Goal: Task Accomplishment & Management: Complete application form

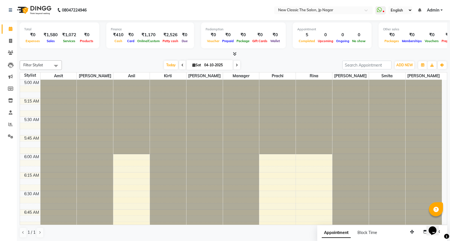
scroll to position [448, 0]
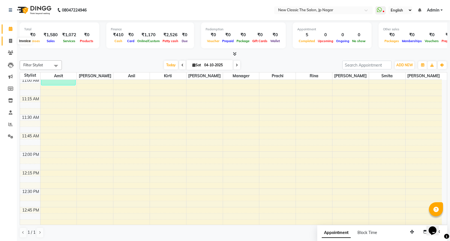
click at [10, 41] on icon at bounding box center [10, 41] width 3 height 4
select select "service"
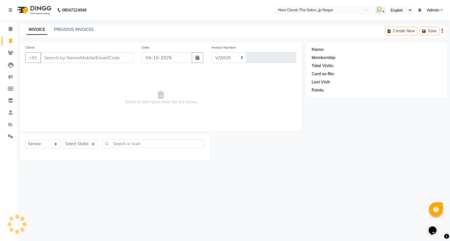
select select "4678"
type input "4115"
click at [379, 10] on icon at bounding box center [379, 10] width 5 height 6
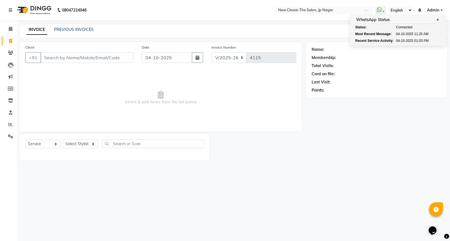
click at [246, 26] on div "INVOICE PREVIOUS INVOICES Create New Save" at bounding box center [234, 30] width 428 height 13
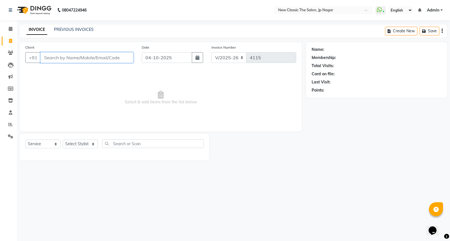
click at [120, 57] on input "Client" at bounding box center [87, 57] width 93 height 11
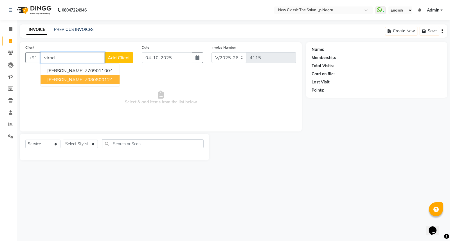
click at [85, 78] on ngb-highlight "7080800124" at bounding box center [99, 80] width 28 height 6
type input "7080800124"
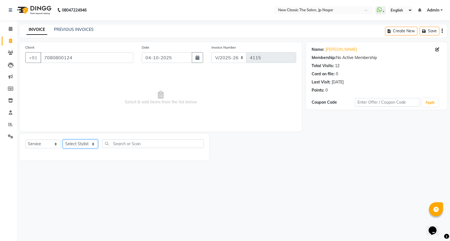
click at [71, 144] on select "Select Stylist Amit [PERSON_NAME] [PERSON_NAME] [PERSON_NAME] Manager [PERSON_N…" at bounding box center [80, 144] width 35 height 9
select select "27632"
click at [63, 140] on select "Select Stylist Amit [PERSON_NAME] [PERSON_NAME] [PERSON_NAME] Manager [PERSON_N…" at bounding box center [80, 144] width 35 height 9
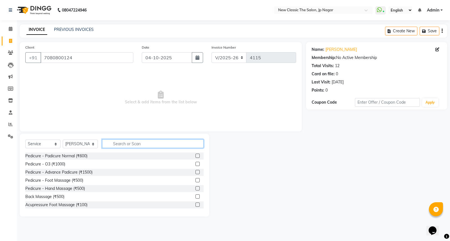
click at [116, 142] on input "text" at bounding box center [153, 144] width 102 height 9
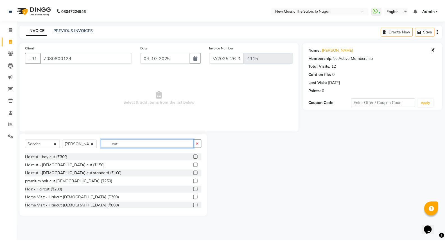
scroll to position [50, 0]
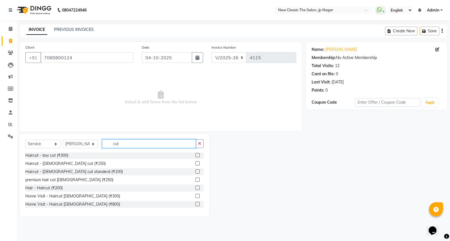
type input "cut"
click at [196, 162] on label at bounding box center [198, 164] width 4 height 4
click at [196, 162] on input "checkbox" at bounding box center [198, 164] width 4 height 4
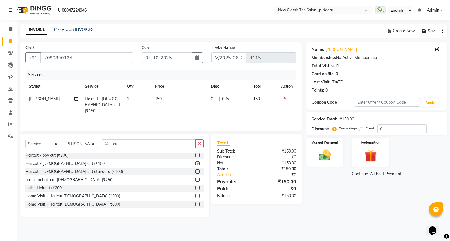
checkbox input "false"
click at [319, 158] on img at bounding box center [325, 155] width 20 height 14
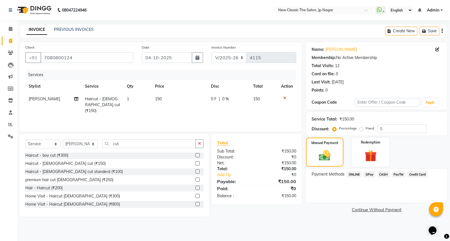
click at [352, 175] on span "ONLINE" at bounding box center [354, 174] width 15 height 6
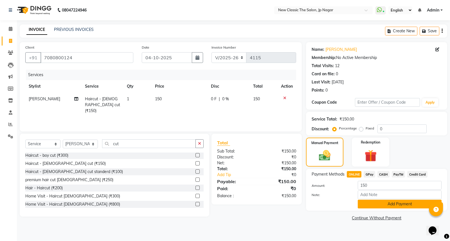
click at [372, 203] on button "Add Payment" at bounding box center [400, 204] width 84 height 9
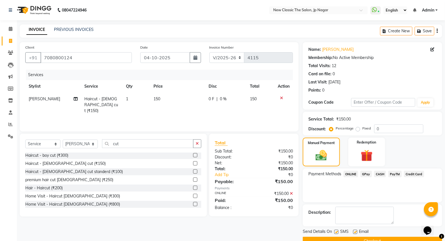
scroll to position [13, 0]
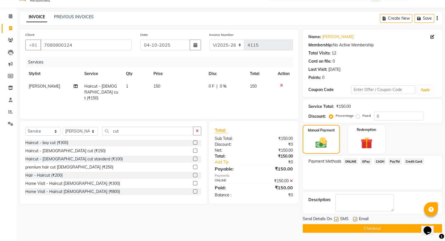
click at [373, 225] on button "Checkout" at bounding box center [373, 229] width 140 height 9
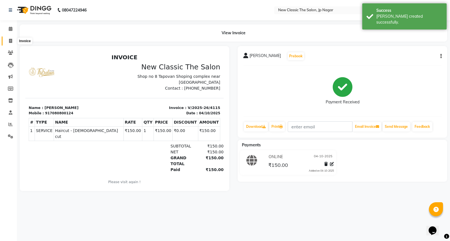
click at [9, 40] on icon at bounding box center [10, 41] width 3 height 4
select select "service"
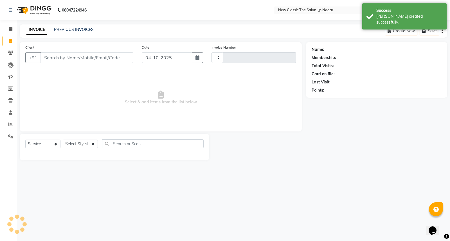
type input "4116"
select select "4678"
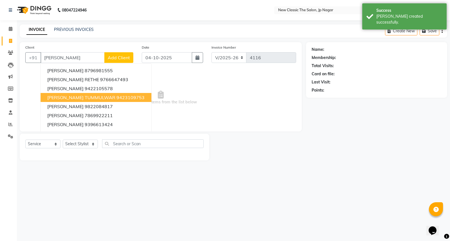
click at [88, 100] on button "[PERSON_NAME] TUMMULWAR 9423109753" at bounding box center [96, 97] width 111 height 9
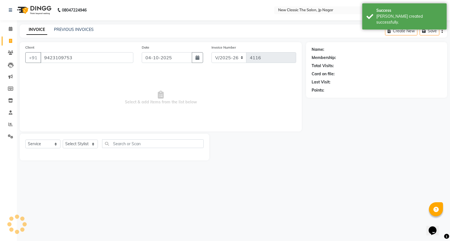
type input "9423109753"
select select "1: Object"
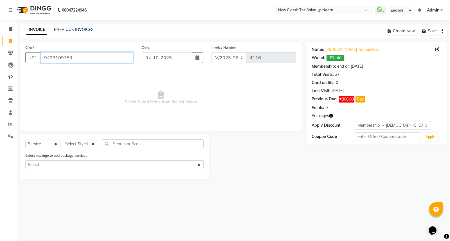
click at [103, 58] on input "9423109753" at bounding box center [87, 57] width 93 height 11
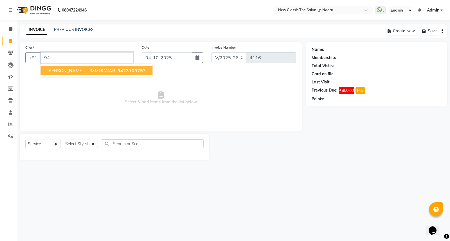
type input "9"
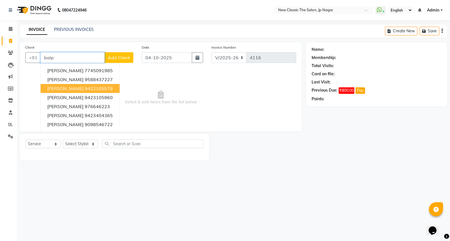
click at [92, 87] on ngb-highlight "9422105578" at bounding box center [99, 89] width 28 height 6
type input "9422105578"
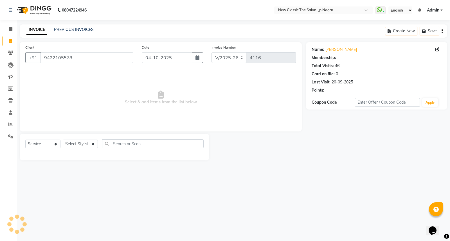
select select "1: Object"
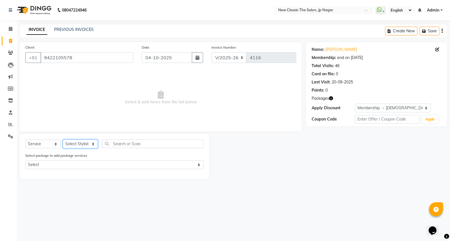
click at [72, 144] on select "Select Stylist Amit [PERSON_NAME] [PERSON_NAME] [PERSON_NAME] Manager [PERSON_N…" at bounding box center [80, 144] width 35 height 9
select select "27780"
click at [63, 140] on select "Select Stylist Amit [PERSON_NAME] [PERSON_NAME] [PERSON_NAME] Manager [PERSON_N…" at bounding box center [80, 144] width 35 height 9
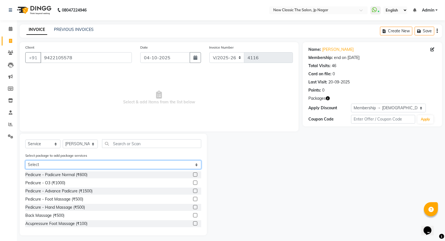
click at [106, 167] on select "Select [DEMOGRAPHIC_DATA] member 1500" at bounding box center [113, 165] width 176 height 9
select select "1: Object"
click at [25, 161] on select "Select [DEMOGRAPHIC_DATA] member 1500" at bounding box center [113, 165] width 176 height 9
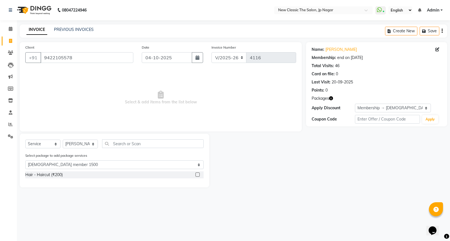
click at [197, 173] on label at bounding box center [198, 175] width 4 height 4
click at [197, 173] on input "checkbox" at bounding box center [198, 175] width 4 height 4
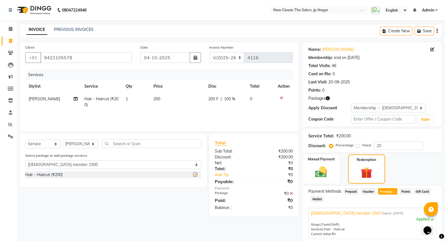
checkbox input "false"
click at [156, 143] on input "text" at bounding box center [151, 144] width 99 height 9
type input "t"
select select "0: undefined"
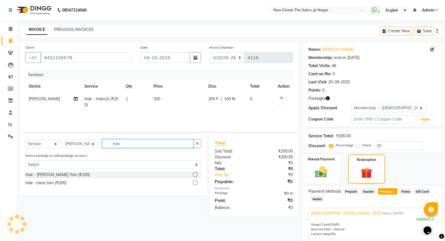
type input "trim"
drag, startPoint x: 195, startPoint y: 175, endPoint x: 198, endPoint y: 178, distance: 4.8
click at [195, 175] on label at bounding box center [195, 175] width 4 height 4
click at [195, 175] on input "checkbox" at bounding box center [195, 175] width 4 height 4
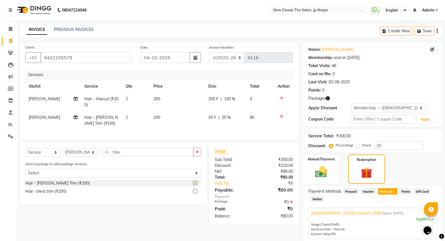
checkbox input "false"
click at [325, 174] on img at bounding box center [322, 172] width 20 height 14
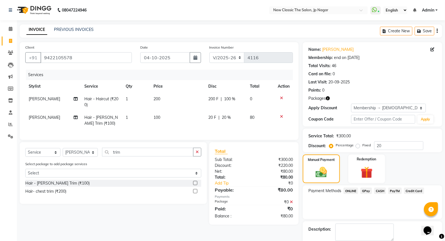
click at [381, 190] on span "CASH" at bounding box center [381, 191] width 12 height 6
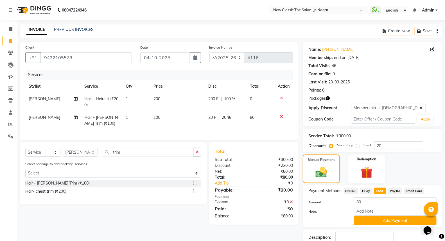
scroll to position [38, 0]
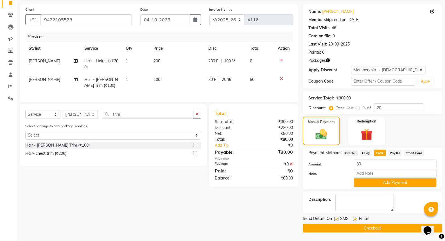
click at [225, 81] on span "20 %" at bounding box center [226, 80] width 9 height 6
select select "27780"
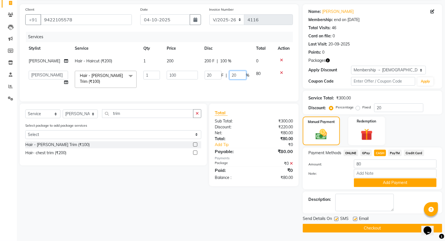
click at [233, 75] on input "20" at bounding box center [238, 75] width 17 height 9
type input "00"
click at [239, 89] on td "20 F | 00 %" at bounding box center [227, 80] width 52 height 24
select select "27780"
click at [362, 153] on span "GPay" at bounding box center [367, 153] width 12 height 6
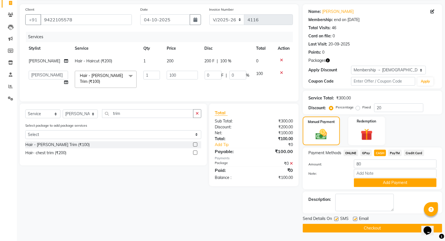
type input "100"
click at [379, 153] on span "CASH" at bounding box center [381, 153] width 12 height 6
click at [375, 184] on button "Add Payment" at bounding box center [395, 183] width 83 height 9
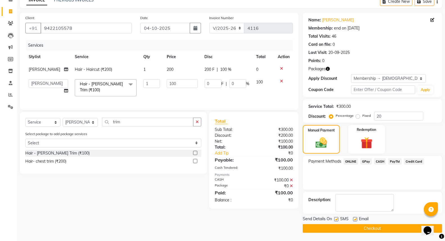
click at [360, 227] on button "Checkout" at bounding box center [373, 229] width 140 height 9
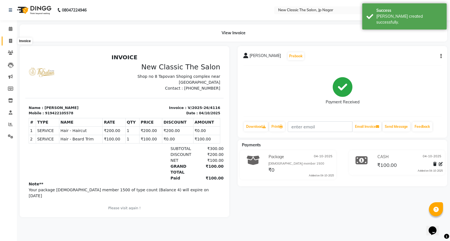
click at [10, 41] on icon at bounding box center [10, 41] width 3 height 4
select select "service"
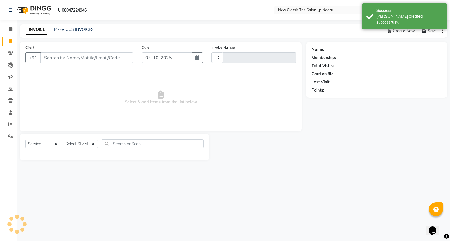
type input "4117"
select select "4678"
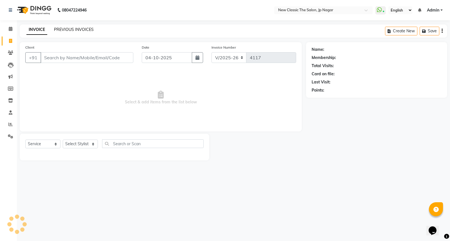
click at [70, 28] on link "PREVIOUS INVOICES" at bounding box center [74, 29] width 40 height 5
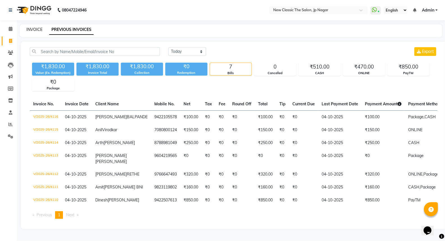
click at [34, 29] on link "INVOICE" at bounding box center [34, 29] width 16 height 5
select select "service"
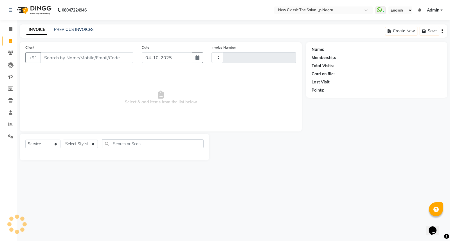
type input "4117"
select select "4678"
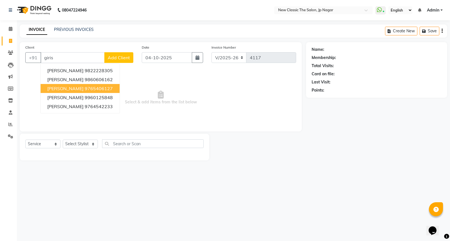
click at [84, 89] on span "[PERSON_NAME]" at bounding box center [65, 89] width 36 height 6
type input "9765406127"
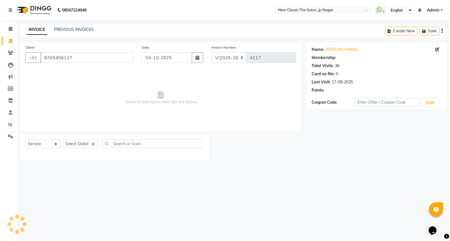
select select "1: Object"
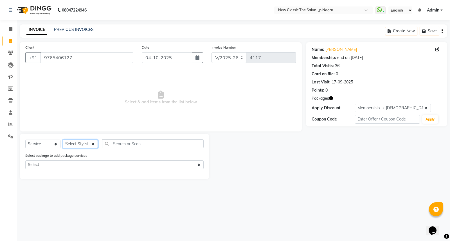
click at [71, 142] on select "Select Stylist Amit [PERSON_NAME] [PERSON_NAME] [PERSON_NAME] Manager [PERSON_N…" at bounding box center [80, 144] width 35 height 9
select select "27780"
click at [63, 140] on select "Select Stylist Amit [PERSON_NAME] [PERSON_NAME] [PERSON_NAME] Manager [PERSON_N…" at bounding box center [80, 144] width 35 height 9
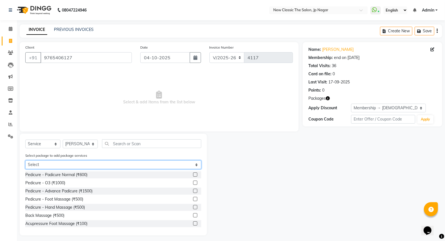
click at [94, 164] on select "Select [DEMOGRAPHIC_DATA] member 800" at bounding box center [113, 165] width 176 height 9
select select "1: Object"
click at [25, 161] on select "Select [DEMOGRAPHIC_DATA] member 800" at bounding box center [113, 165] width 176 height 9
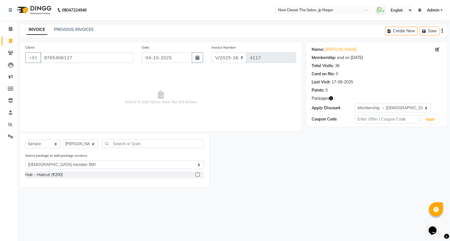
click at [198, 176] on label at bounding box center [198, 175] width 4 height 4
click at [198, 176] on input "checkbox" at bounding box center [198, 175] width 4 height 4
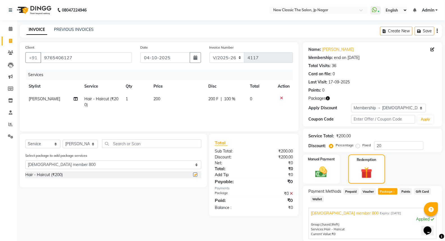
checkbox input "false"
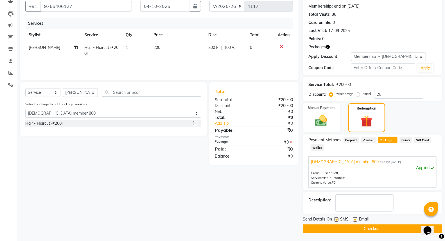
click at [358, 231] on button "Checkout" at bounding box center [373, 229] width 140 height 9
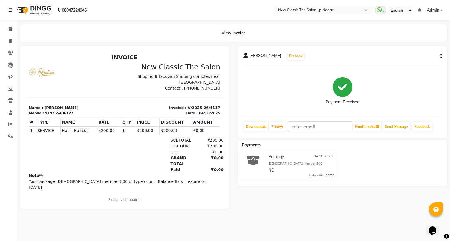
click at [8, 35] on li "Invoice" at bounding box center [8, 41] width 17 height 12
click at [8, 41] on span at bounding box center [11, 41] width 10 height 6
select select "service"
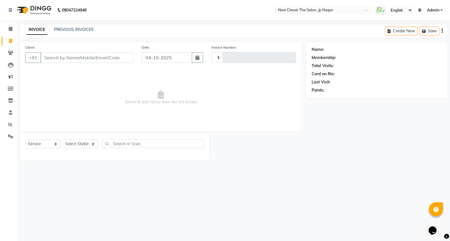
type input "4118"
select select "4678"
drag, startPoint x: 73, startPoint y: 59, endPoint x: 79, endPoint y: 55, distance: 6.9
click at [79, 55] on div "Client +91" at bounding box center [79, 55] width 116 height 23
click at [79, 56] on input "Client" at bounding box center [87, 57] width 93 height 11
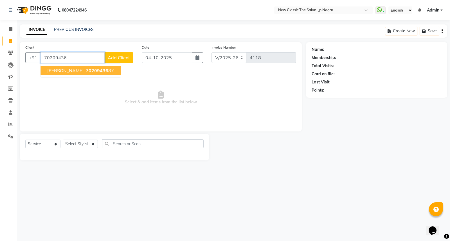
click at [105, 77] on ngb-typeahead-window "[PERSON_NAME] 70209436 87" at bounding box center [80, 71] width 81 height 14
click at [106, 73] on button "[PERSON_NAME] 70209436 87" at bounding box center [81, 70] width 80 height 9
type input "7020943687"
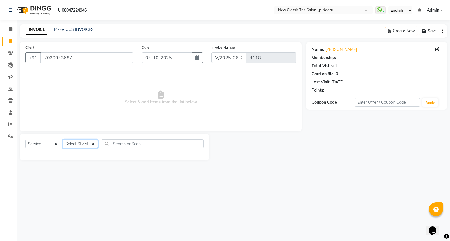
drag, startPoint x: 85, startPoint y: 140, endPoint x: 80, endPoint y: 148, distance: 9.2
click at [83, 142] on select "Select Stylist Amit [PERSON_NAME] [PERSON_NAME] [PERSON_NAME] Manager [PERSON_N…" at bounding box center [80, 144] width 35 height 9
select select "27628"
click at [63, 140] on select "Select Stylist Amit [PERSON_NAME] [PERSON_NAME] [PERSON_NAME] Manager [PERSON_N…" at bounding box center [80, 144] width 35 height 9
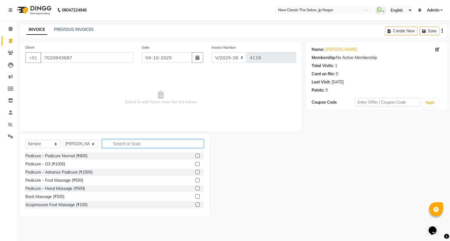
click at [128, 145] on input "text" at bounding box center [153, 144] width 102 height 9
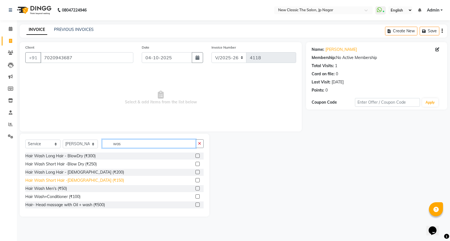
type input "was"
click at [73, 180] on div "Hair Wash Short Hair -[DEMOGRAPHIC_DATA] (₹150)" at bounding box center [74, 181] width 99 height 6
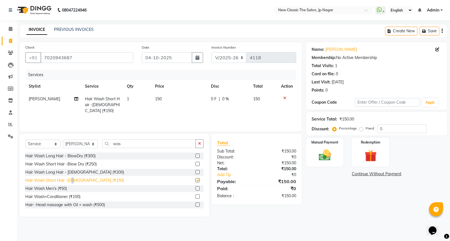
checkbox input "false"
click at [325, 156] on img at bounding box center [325, 155] width 20 height 14
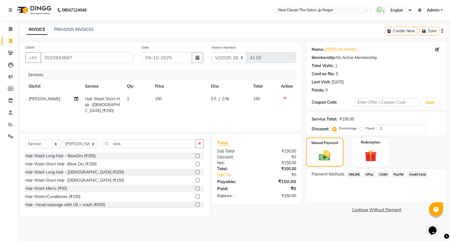
click at [387, 173] on span "CASH" at bounding box center [384, 174] width 12 height 6
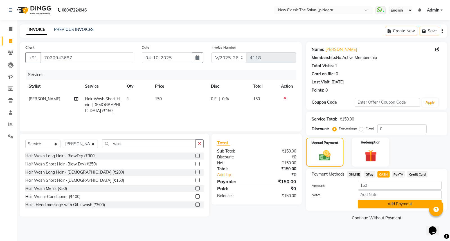
click at [382, 207] on button "Add Payment" at bounding box center [400, 204] width 84 height 9
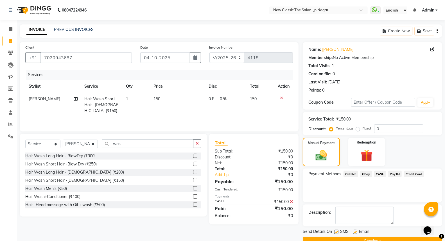
scroll to position [13, 0]
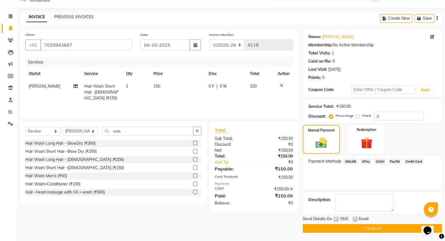
drag, startPoint x: 388, startPoint y: 226, endPoint x: 391, endPoint y: 237, distance: 11.8
click at [391, 236] on main "INVOICE PREVIOUS INVOICES Create New Save Client [PHONE_NUMBER] Date [DATE] Inv…" at bounding box center [231, 127] width 429 height 230
click at [396, 227] on button "Checkout" at bounding box center [373, 229] width 140 height 9
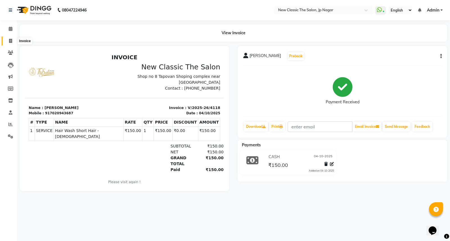
click at [10, 41] on icon at bounding box center [10, 41] width 3 height 4
select select "4678"
select select "service"
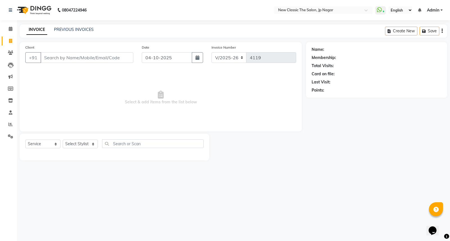
click at [62, 57] on input "Client" at bounding box center [87, 57] width 93 height 11
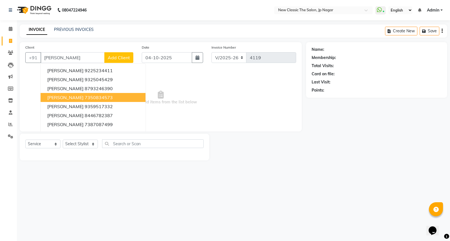
click at [69, 95] on span "[PERSON_NAME]" at bounding box center [65, 98] width 36 height 6
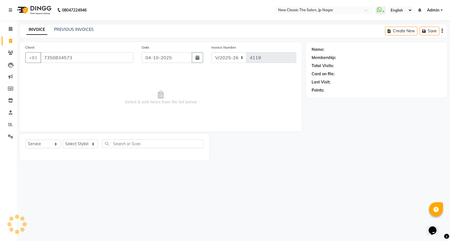
type input "7350834573"
click at [82, 144] on select "Select Stylist Amit [PERSON_NAME] [PERSON_NAME] [PERSON_NAME] Manager [PERSON_N…" at bounding box center [80, 144] width 35 height 9
select select "27632"
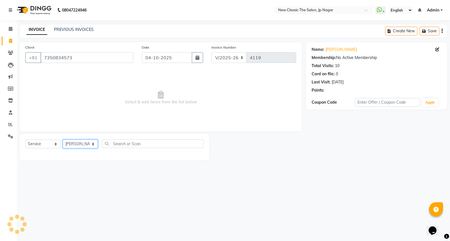
click at [63, 140] on select "Select Stylist Amit [PERSON_NAME] [PERSON_NAME] [PERSON_NAME] Manager [PERSON_N…" at bounding box center [80, 144] width 35 height 9
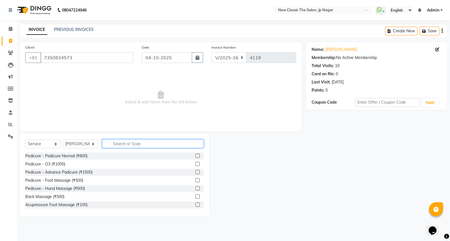
click at [170, 142] on input "text" at bounding box center [153, 144] width 102 height 9
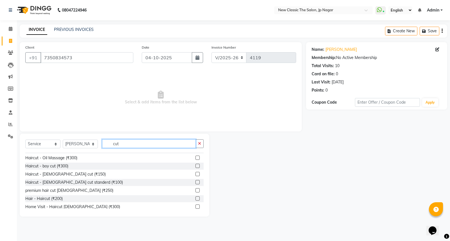
scroll to position [50, 0]
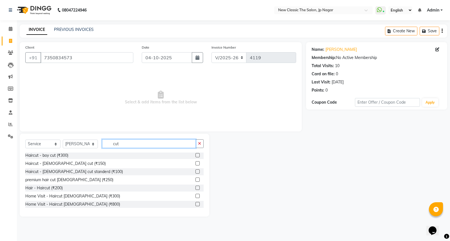
type input "cut"
click at [196, 163] on label at bounding box center [198, 164] width 4 height 4
click at [196, 163] on input "checkbox" at bounding box center [198, 164] width 4 height 4
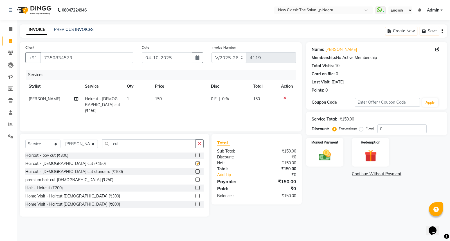
checkbox input "false"
click at [322, 155] on img at bounding box center [325, 155] width 20 height 14
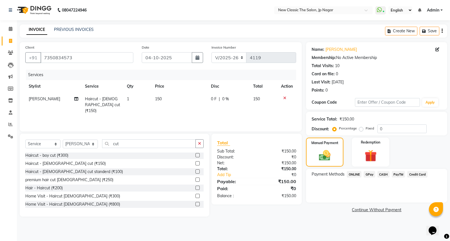
drag, startPoint x: 353, startPoint y: 172, endPoint x: 354, endPoint y: 176, distance: 4.2
click at [353, 173] on span "ONLINE" at bounding box center [354, 174] width 15 height 6
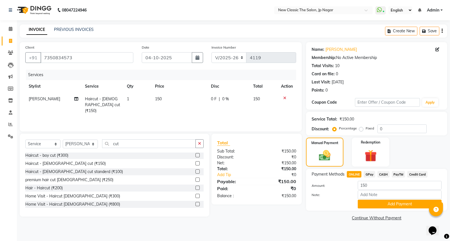
click at [377, 204] on button "Add Payment" at bounding box center [400, 204] width 84 height 9
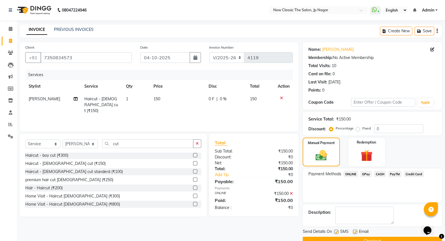
click at [371, 239] on button "Checkout" at bounding box center [373, 241] width 140 height 9
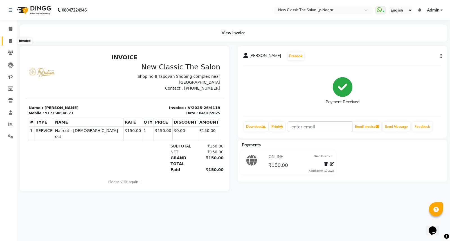
click at [12, 42] on icon at bounding box center [10, 41] width 3 height 4
select select "service"
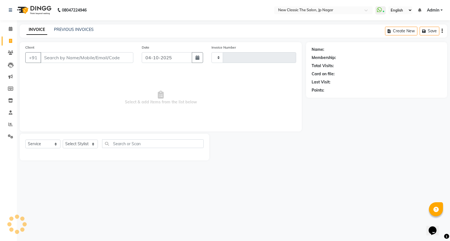
type input "4120"
click at [81, 57] on input "Client" at bounding box center [87, 57] width 93 height 11
select select "4678"
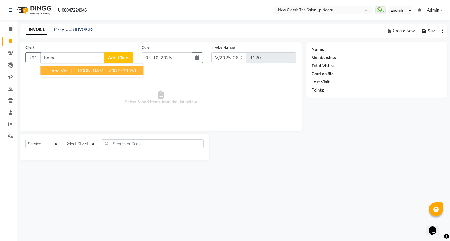
drag, startPoint x: 76, startPoint y: 71, endPoint x: 80, endPoint y: 91, distance: 20.9
click at [77, 78] on div "Client +91 home Home visit [PERSON_NAME] 7387789451 Add Client Date [DATE] Invo…" at bounding box center [161, 86] width 282 height 89
click at [79, 70] on span "Home visit [PERSON_NAME]" at bounding box center [77, 71] width 60 height 6
type input "7387789451"
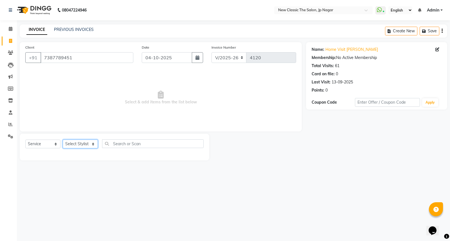
click at [72, 143] on select "Select Stylist Amit [PERSON_NAME] [PERSON_NAME] [PERSON_NAME] Manager [PERSON_N…" at bounding box center [80, 144] width 35 height 9
select select "27781"
click at [63, 140] on select "Select Stylist Amit [PERSON_NAME] [PERSON_NAME] [PERSON_NAME] Manager [PERSON_N…" at bounding box center [80, 144] width 35 height 9
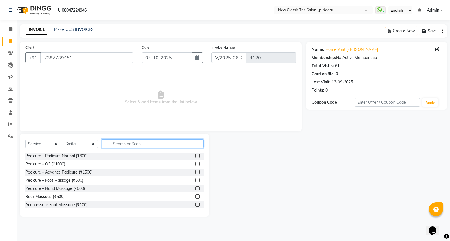
click at [133, 144] on input "text" at bounding box center [153, 144] width 102 height 9
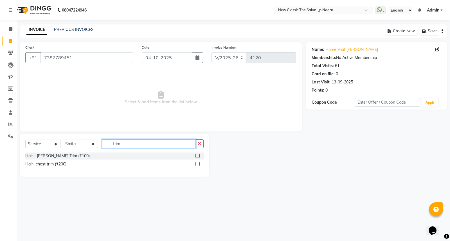
type input "trim"
click at [196, 156] on label at bounding box center [198, 156] width 4 height 4
click at [196, 156] on input "checkbox" at bounding box center [198, 156] width 4 height 4
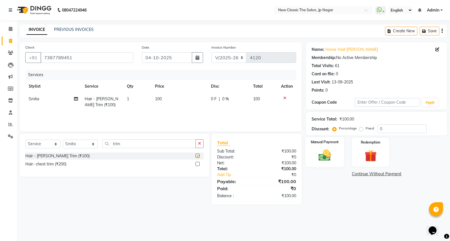
checkbox input "false"
click at [317, 160] on img at bounding box center [325, 155] width 20 height 14
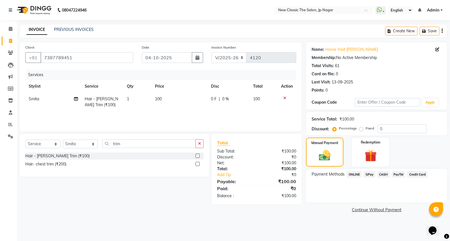
drag, startPoint x: 384, startPoint y: 171, endPoint x: 383, endPoint y: 175, distance: 4.0
click at [383, 174] on div "Payment Methods ONLINE GPay CASH PayTM Credit Card" at bounding box center [376, 186] width 141 height 34
click at [383, 175] on span "CASH" at bounding box center [384, 174] width 12 height 6
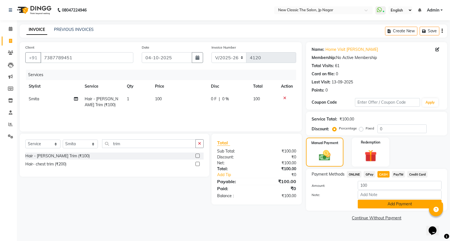
click at [381, 205] on button "Add Payment" at bounding box center [400, 204] width 84 height 9
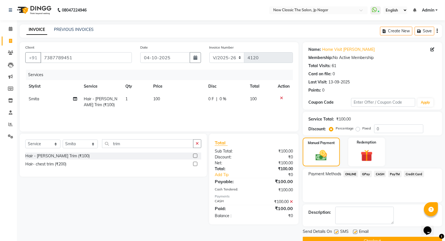
scroll to position [13, 0]
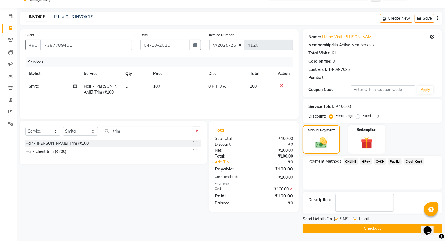
click at [369, 228] on button "Checkout" at bounding box center [373, 229] width 140 height 9
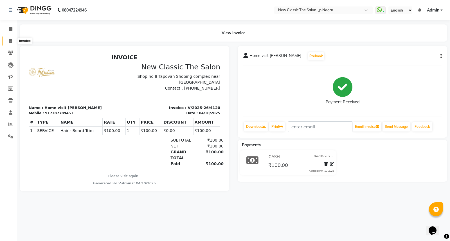
click at [9, 40] on icon at bounding box center [10, 41] width 3 height 4
select select "4678"
select select "service"
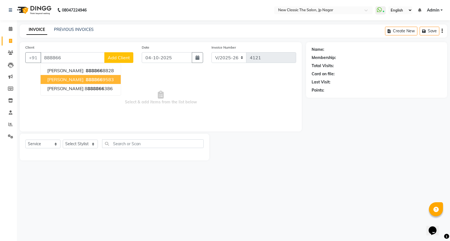
click at [66, 78] on span "[PERSON_NAME]" at bounding box center [65, 80] width 36 height 6
type input "8888669583"
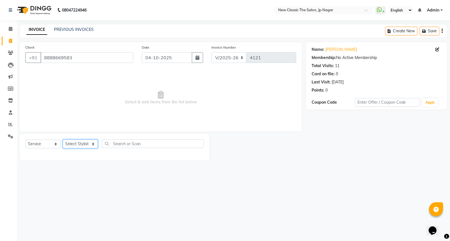
click at [72, 144] on select "Select Stylist Amit [PERSON_NAME] [PERSON_NAME] [PERSON_NAME] Manager [PERSON_N…" at bounding box center [80, 144] width 35 height 9
select select "27631"
click at [63, 140] on select "Select Stylist Amit [PERSON_NAME] [PERSON_NAME] [PERSON_NAME] Manager [PERSON_N…" at bounding box center [80, 144] width 35 height 9
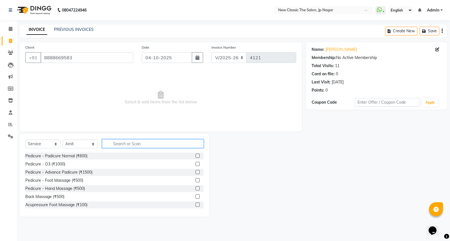
click at [118, 145] on input "text" at bounding box center [153, 144] width 102 height 9
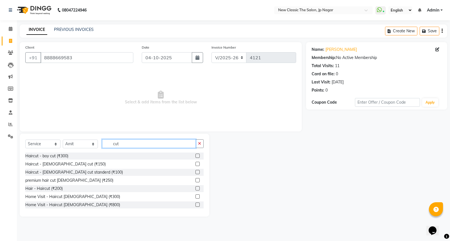
scroll to position [50, 0]
type input "cut"
click at [196, 163] on label at bounding box center [198, 164] width 4 height 4
click at [196, 163] on input "checkbox" at bounding box center [198, 164] width 4 height 4
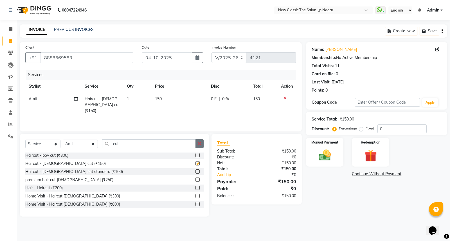
checkbox input "false"
click at [200, 142] on icon "button" at bounding box center [199, 144] width 3 height 4
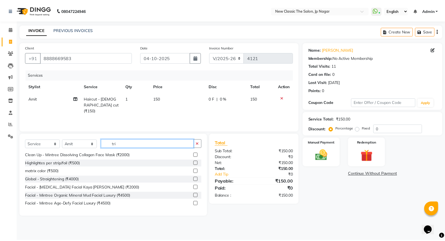
scroll to position [0, 0]
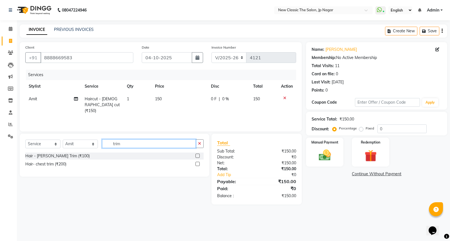
type input "trim"
click at [196, 156] on label at bounding box center [198, 156] width 4 height 4
click at [196, 156] on input "checkbox" at bounding box center [198, 156] width 4 height 4
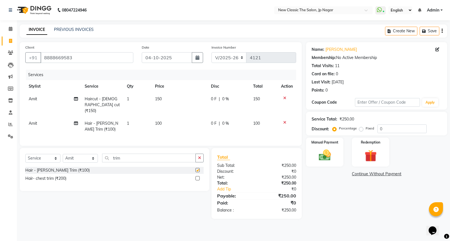
checkbox input "false"
click at [324, 160] on img at bounding box center [325, 155] width 20 height 14
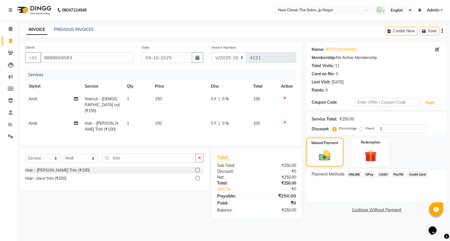
click at [355, 173] on span "ONLINE" at bounding box center [354, 174] width 15 height 6
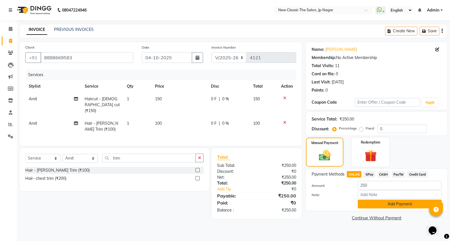
click at [383, 204] on button "Add Payment" at bounding box center [400, 204] width 84 height 9
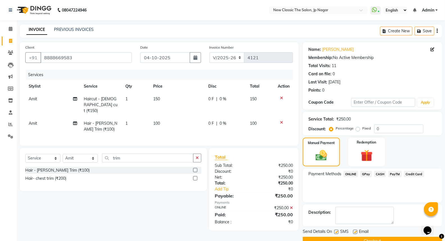
scroll to position [13, 0]
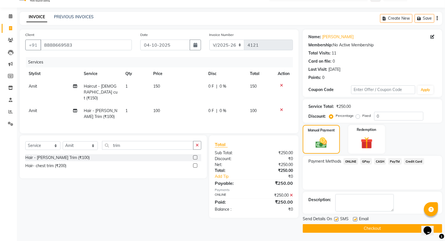
click at [372, 228] on button "Checkout" at bounding box center [373, 229] width 140 height 9
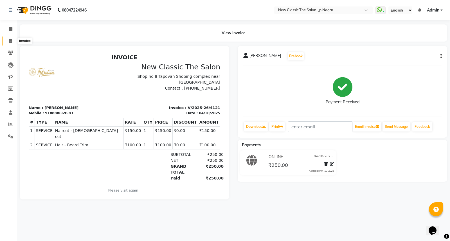
click at [7, 40] on span at bounding box center [11, 41] width 10 height 6
select select "service"
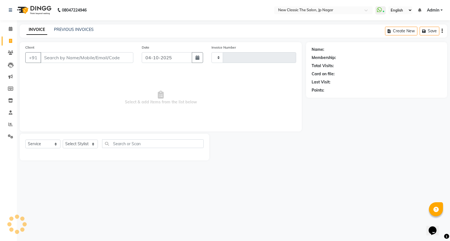
type input "4122"
select select "4678"
click at [51, 57] on input "Client" at bounding box center [87, 57] width 93 height 11
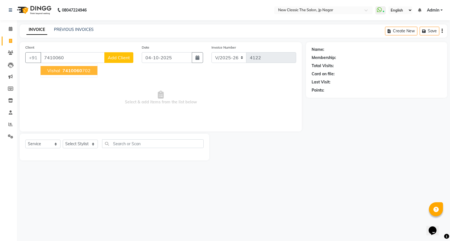
click at [54, 69] on span "Vishal" at bounding box center [53, 71] width 13 height 6
type input "7410060702"
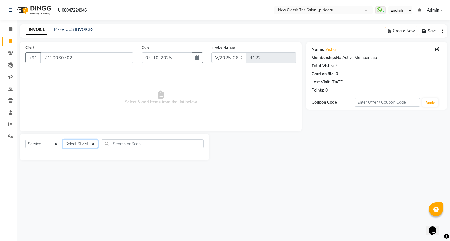
drag, startPoint x: 75, startPoint y: 144, endPoint x: 75, endPoint y: 148, distance: 4.8
click at [75, 148] on select "Select Stylist Amit [PERSON_NAME] [PERSON_NAME] [PERSON_NAME] Manager [PERSON_N…" at bounding box center [80, 144] width 35 height 9
select select "27632"
click at [63, 140] on select "Select Stylist Amit [PERSON_NAME] [PERSON_NAME] [PERSON_NAME] Manager [PERSON_N…" at bounding box center [80, 144] width 35 height 9
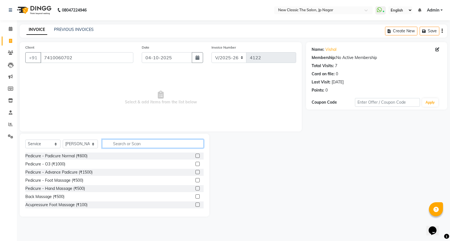
click at [115, 144] on input "text" at bounding box center [153, 144] width 102 height 9
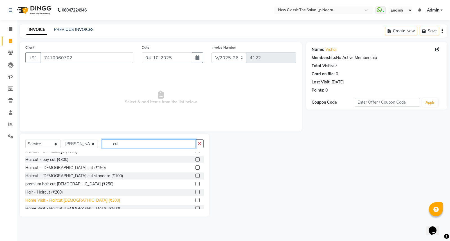
scroll to position [50, 0]
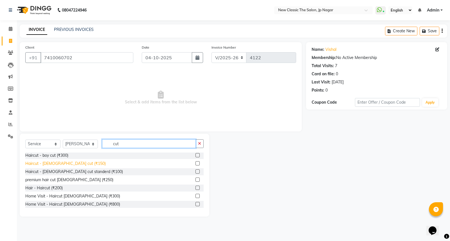
type input "cut"
click at [57, 164] on div "Haircut - [DEMOGRAPHIC_DATA] cut (₹150)" at bounding box center [65, 164] width 80 height 6
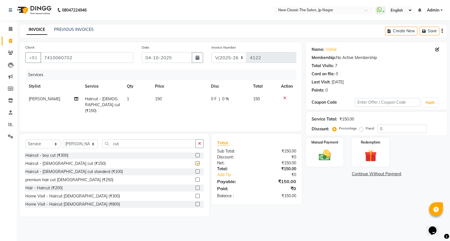
checkbox input "false"
